Goal: Information Seeking & Learning: Compare options

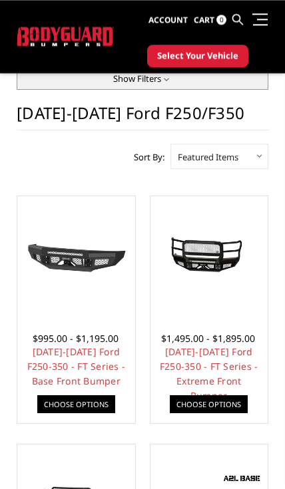
scroll to position [107, 0]
click at [67, 279] on img at bounding box center [76, 254] width 110 height 63
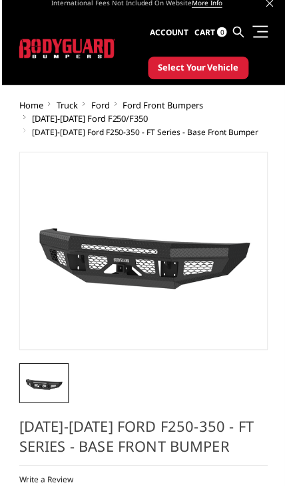
scroll to position [13, 0]
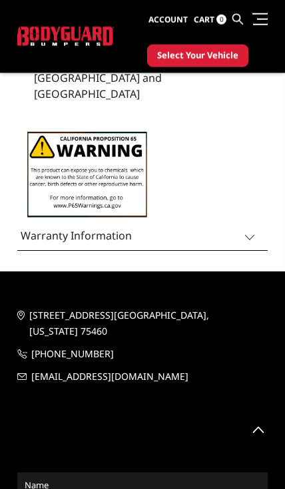
scroll to position [1776, 0]
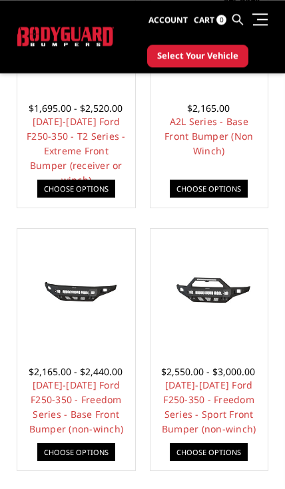
scroll to position [585, 0]
click at [75, 291] on img at bounding box center [76, 287] width 110 height 53
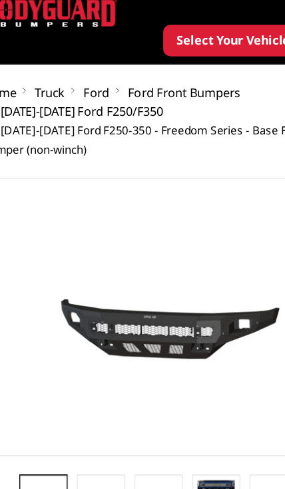
scroll to position [47, 0]
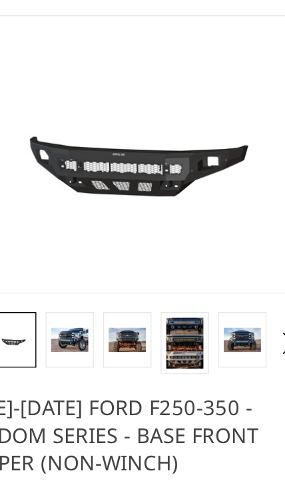
click at [89, 319] on img at bounding box center [102, 328] width 27 height 18
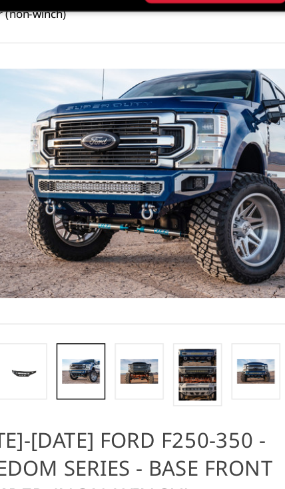
click at [130, 319] on img at bounding box center [143, 328] width 27 height 18
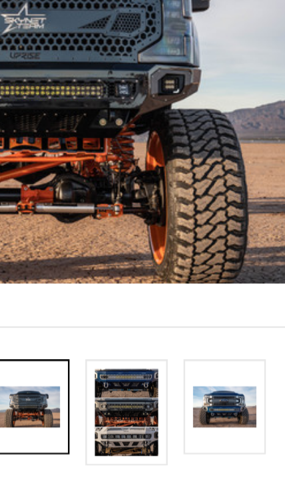
click at [213, 319] on img at bounding box center [226, 328] width 27 height 18
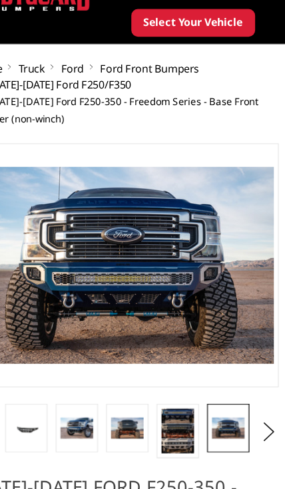
click at [172, 344] on img at bounding box center [185, 362] width 27 height 37
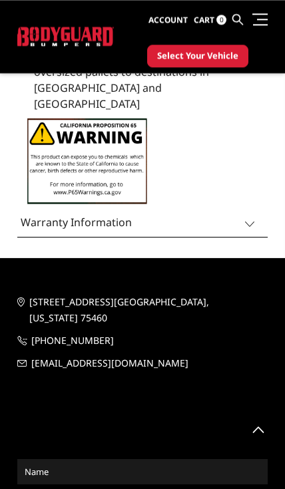
scroll to position [1880, 0]
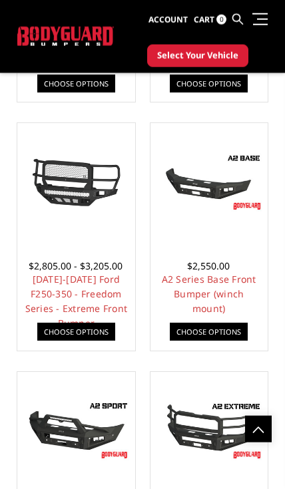
scroll to position [953, 0]
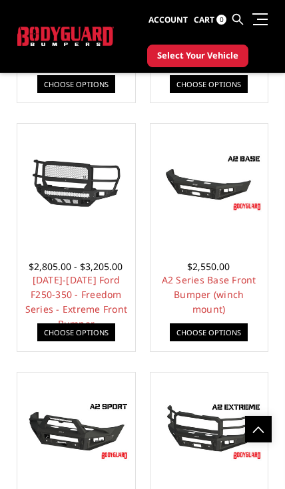
click at [217, 199] on img at bounding box center [209, 183] width 110 height 63
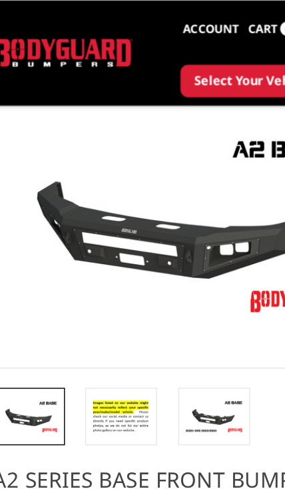
scroll to position [71, 0]
